Goal: Task Accomplishment & Management: Manage account settings

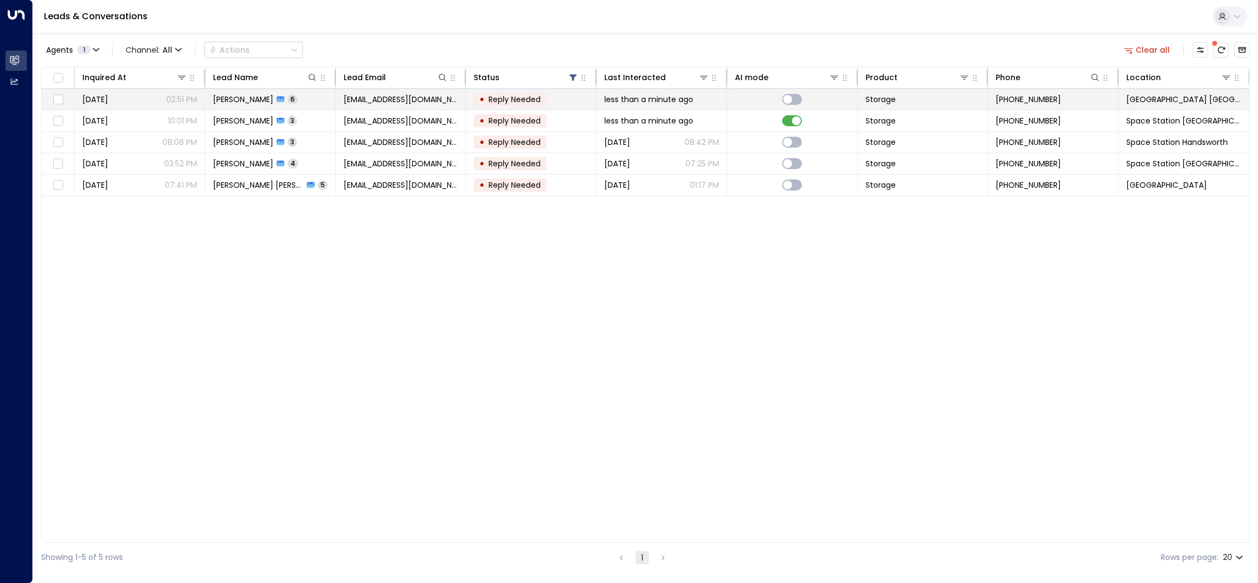
click at [724, 101] on td "less than a minute ago" at bounding box center [662, 99] width 131 height 21
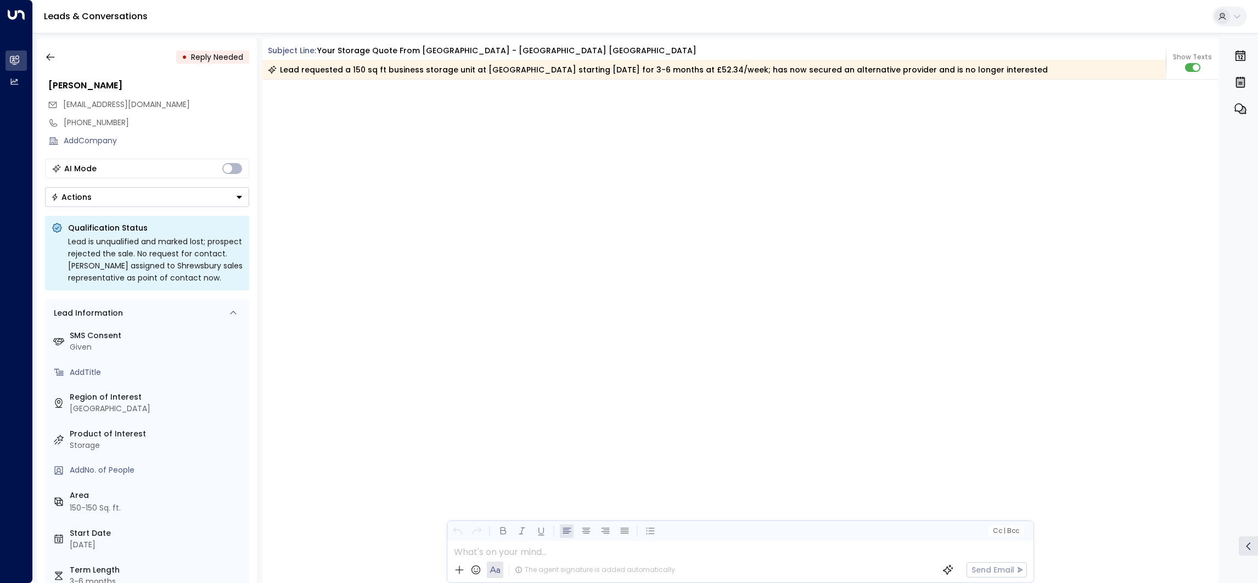
scroll to position [2003, 0]
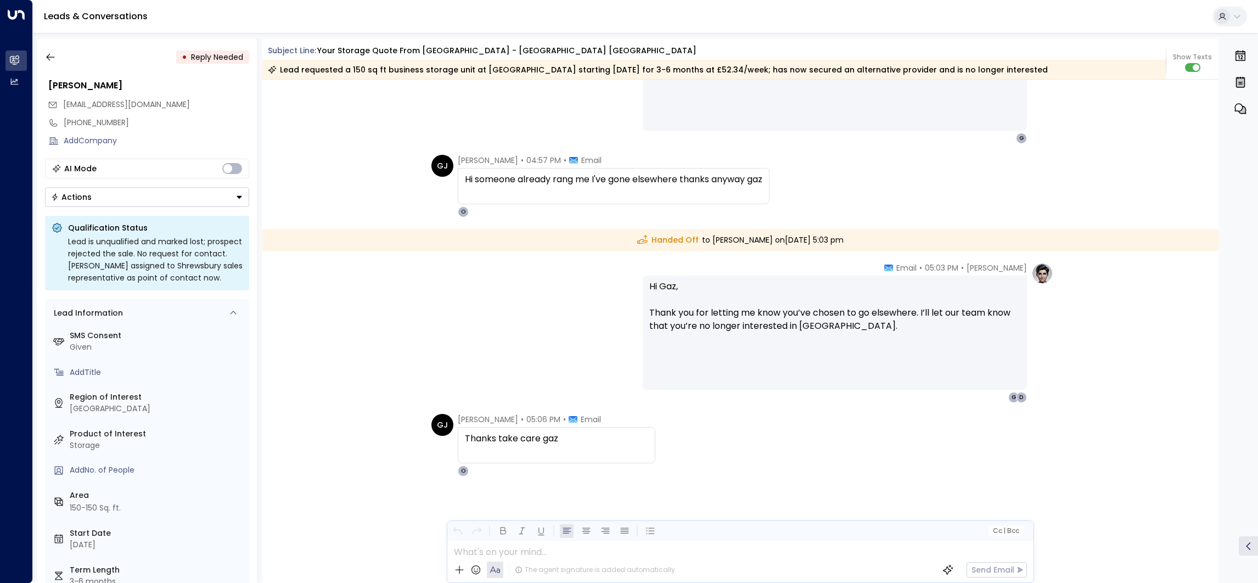
click at [111, 194] on button "Actions" at bounding box center [147, 197] width 204 height 20
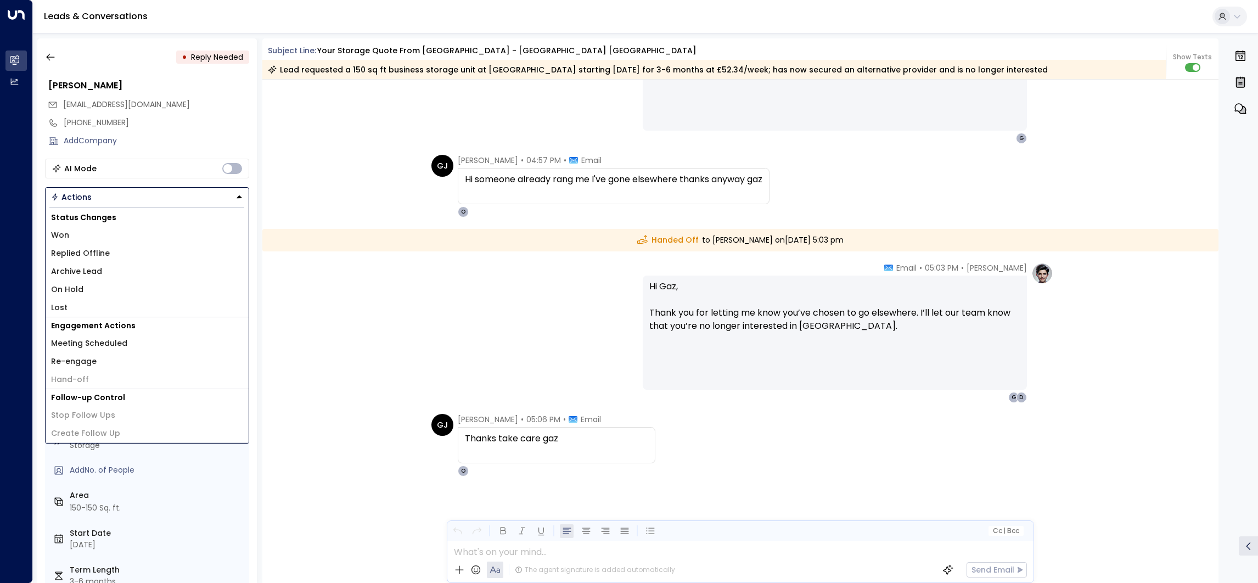
click at [100, 301] on li "Lost" at bounding box center [147, 308] width 203 height 18
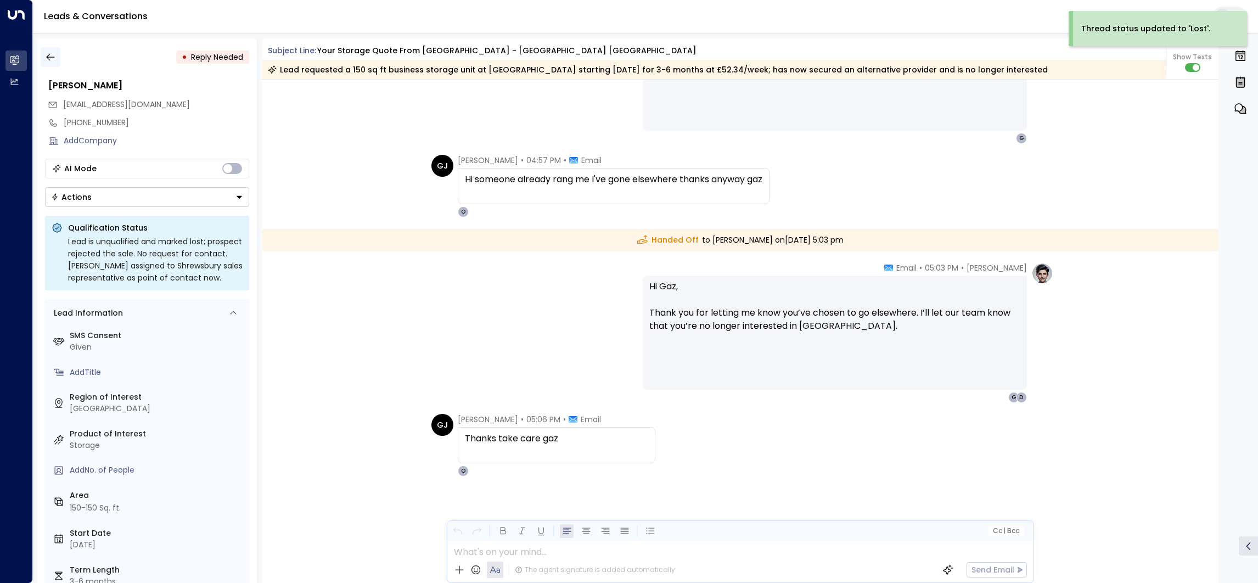
click at [52, 59] on icon "button" at bounding box center [50, 57] width 11 height 11
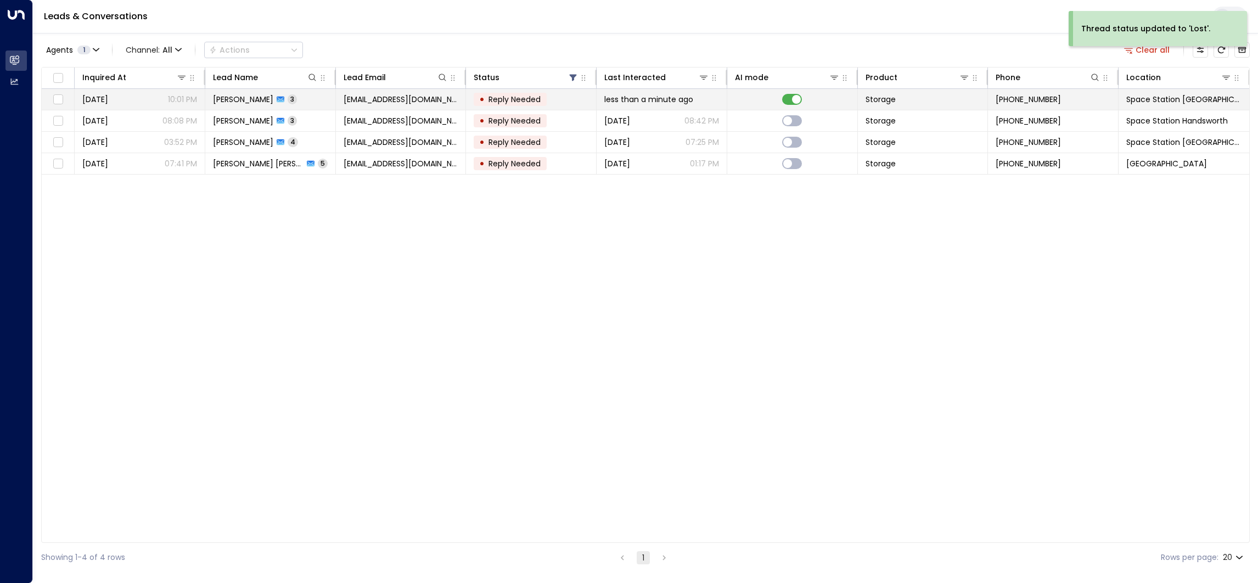
click at [377, 103] on span "[EMAIL_ADDRESS][DOMAIN_NAME]" at bounding box center [401, 99] width 115 height 11
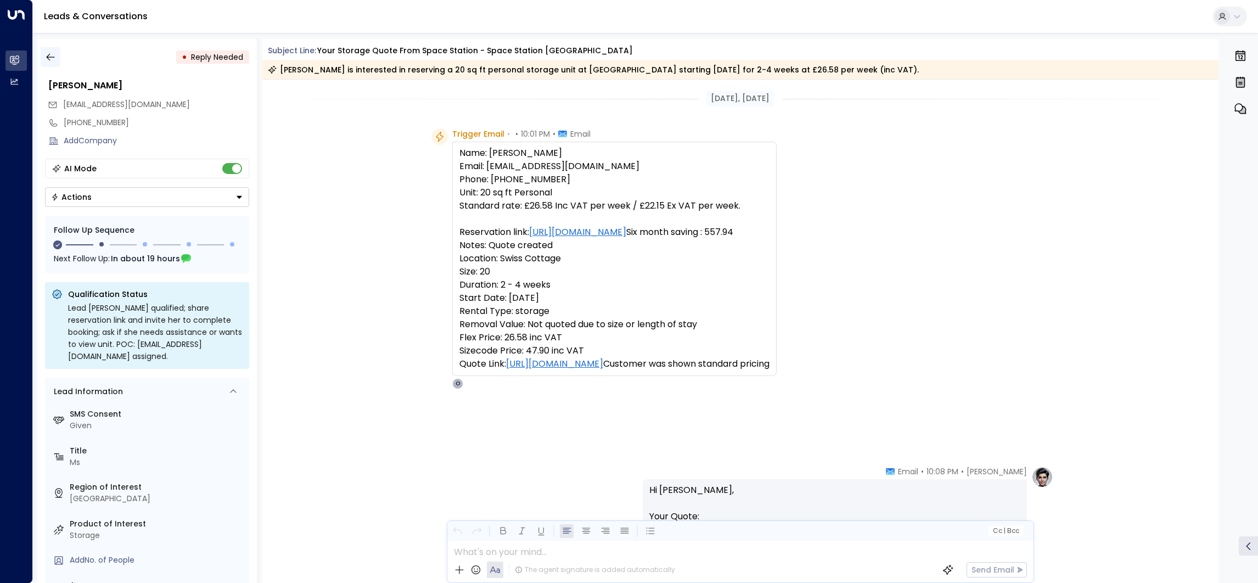
click at [60, 58] on button "button" at bounding box center [51, 57] width 20 height 20
